Goal: Information Seeking & Learning: Learn about a topic

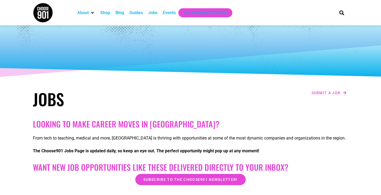
click at [152, 15] on div "Jobs" at bounding box center [152, 13] width 9 height 6
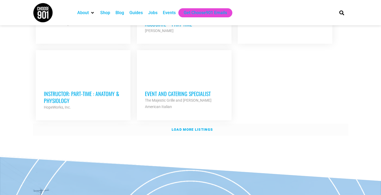
scroll to position [642, 0]
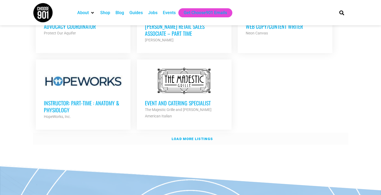
click at [210, 137] on strong "Load more listings" at bounding box center [192, 139] width 41 height 4
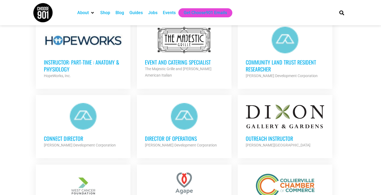
scroll to position [695, 0]
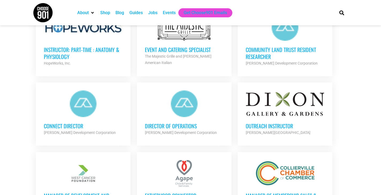
click at [164, 117] on div "Director of Operations Alcy Ball Development Corporation Partner Org" at bounding box center [184, 126] width 79 height 19
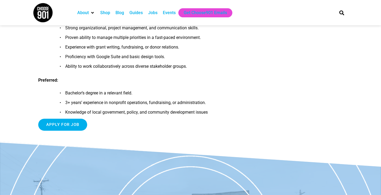
scroll to position [508, 0]
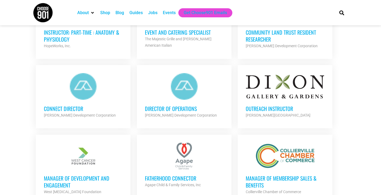
scroll to position [722, 0]
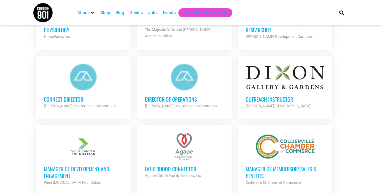
click at [94, 96] on h3 "Connect Director" at bounding box center [83, 99] width 79 height 7
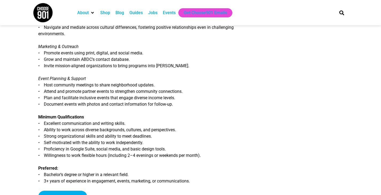
scroll to position [241, 0]
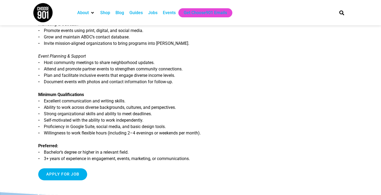
drag, startPoint x: 38, startPoint y: 66, endPoint x: 203, endPoint y: 155, distance: 187.4
click at [203, 155] on div "Job Title: Connect Director Organization: [PERSON_NAME] Development Corporation…" at bounding box center [141, 1] width 207 height 367
copy div "Lor Ipsum: Dolorsi Ametcons Adipiscingel: Sedd Eius Temporincid Utlaboreetd (MA…"
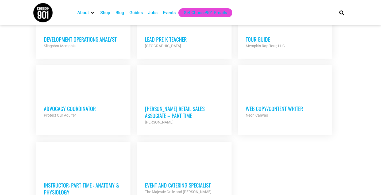
scroll to position [642, 0]
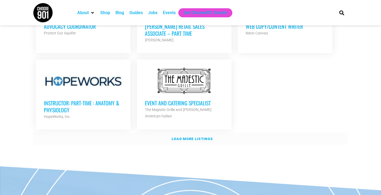
click at [193, 137] on strong "Load more listings" at bounding box center [192, 139] width 41 height 4
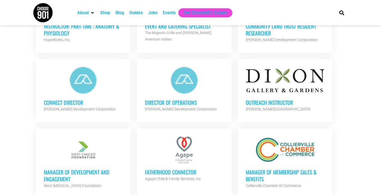
scroll to position [722, 0]
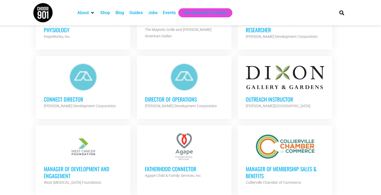
click at [84, 104] on strong "[PERSON_NAME] Development Corporation" at bounding box center [80, 106] width 72 height 4
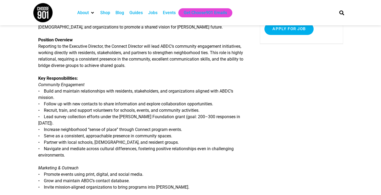
scroll to position [107, 0]
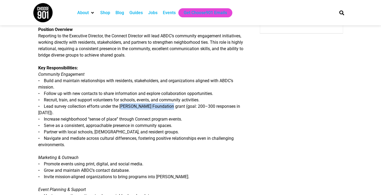
drag, startPoint x: 120, startPoint y: 106, endPoint x: 166, endPoint y: 107, distance: 46.0
click at [166, 107] on p "Key Responsibilities: Community Engagement • Build and maintain relationships w…" at bounding box center [141, 106] width 207 height 83
copy p "[PERSON_NAME] Foundation grant"
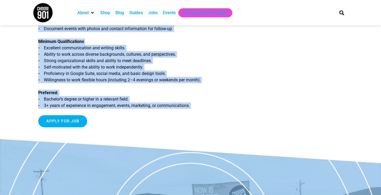
scroll to position [294, 0]
drag, startPoint x: 38, startPoint y: 33, endPoint x: 210, endPoint y: 99, distance: 184.2
copy div "Loremips Dolorsit Ametconse ad eli Seddoeius Temporin, utl Etdolor Magnaali eni…"
